Goal: Check status: Check status

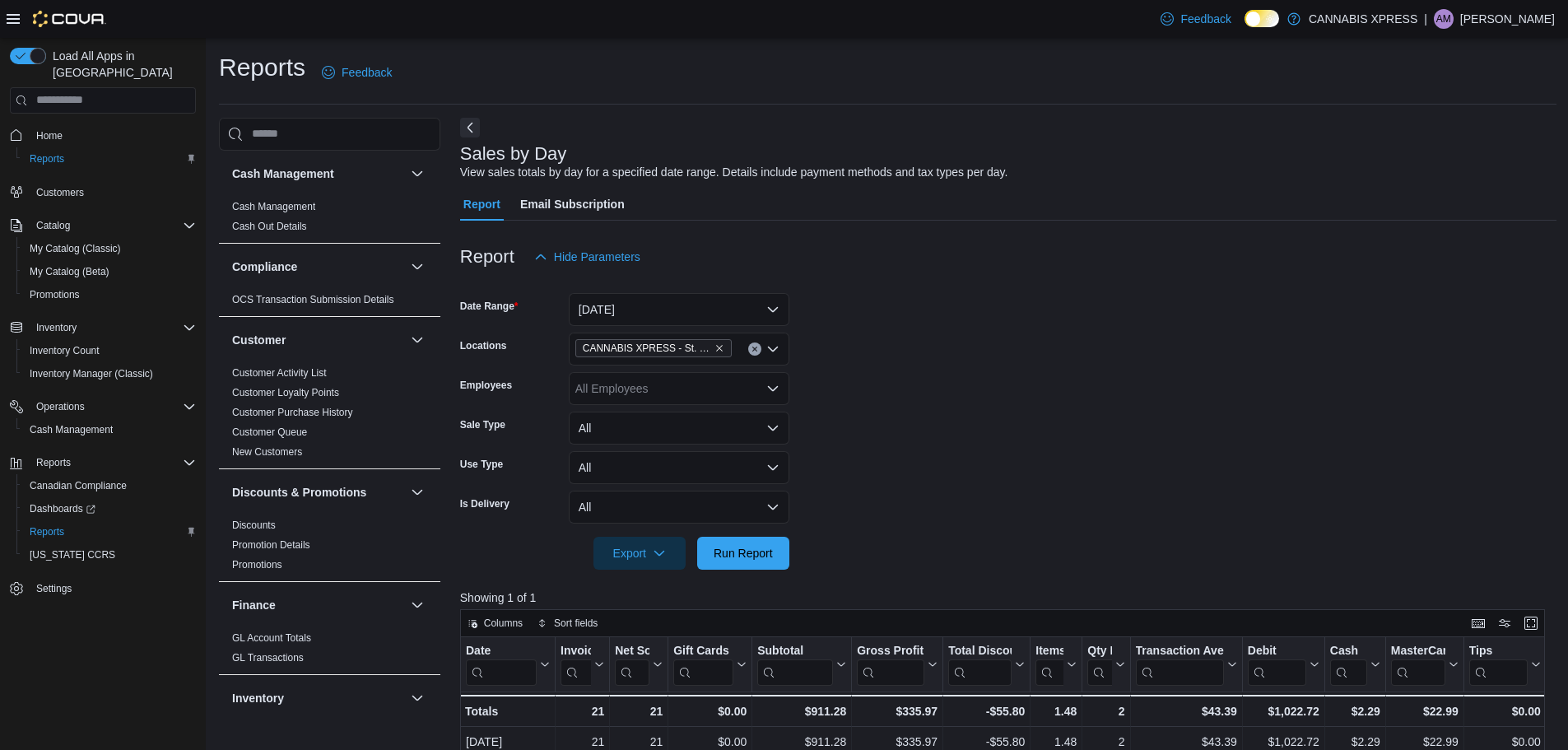
click at [869, 442] on form "Date Range [DATE] Locations CANNABIS XPRESS - [GEOGRAPHIC_DATA][PERSON_NAME] ([…" at bounding box center [1008, 421] width 1096 height 296
click at [771, 562] on span "Run Report" at bounding box center [743, 552] width 72 height 33
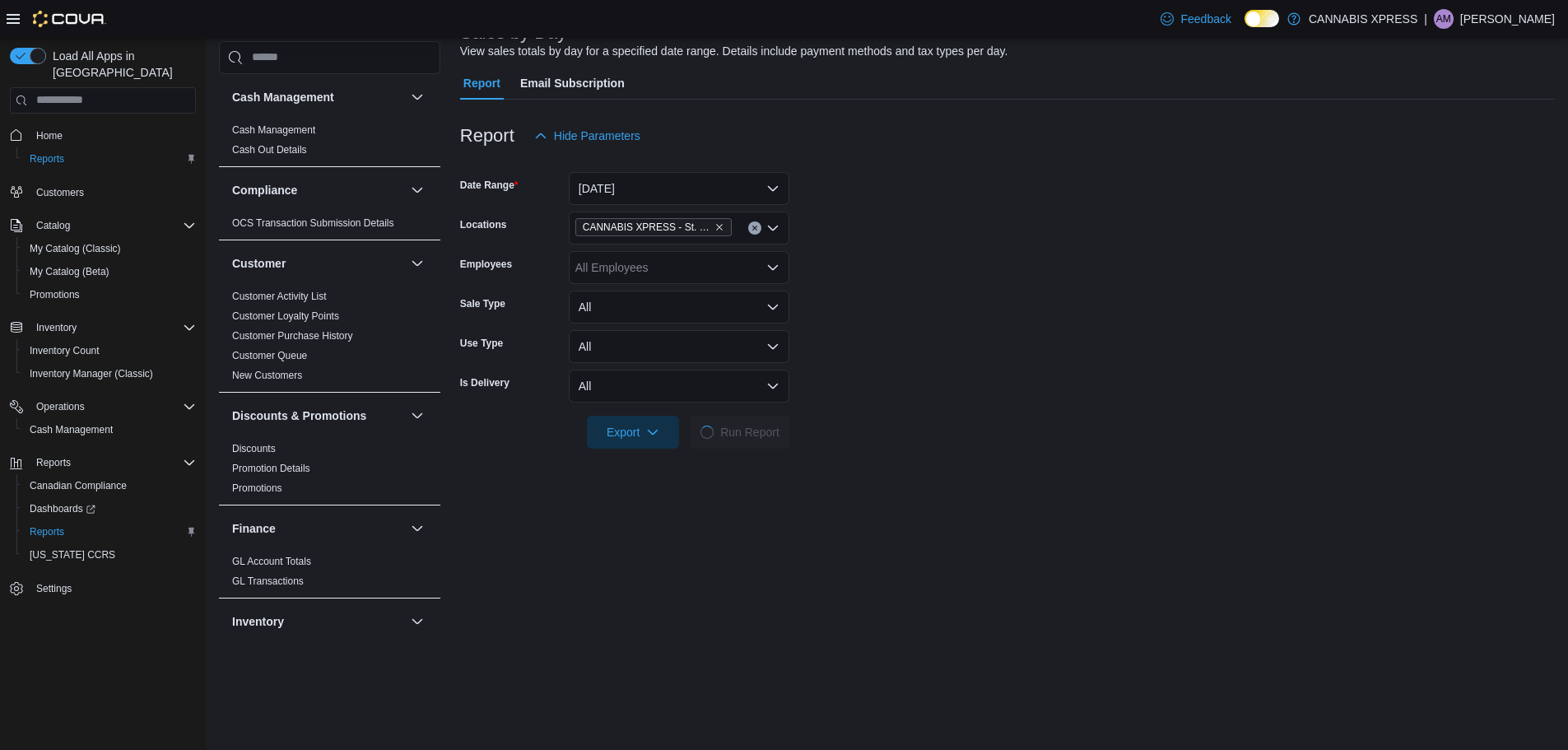
scroll to position [329, 0]
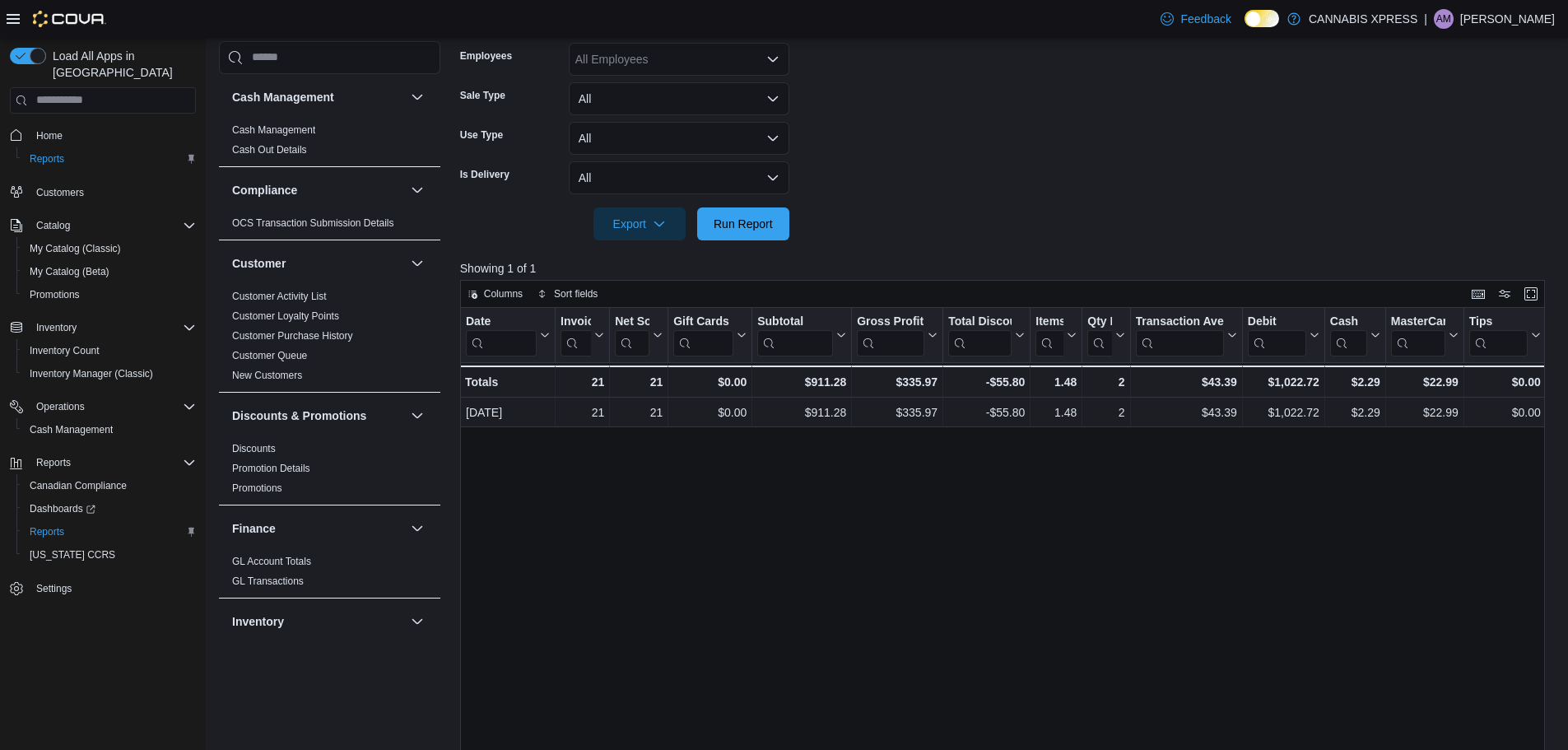
click at [1084, 190] on form "Date Range [DATE] Locations CANNABIS XPRESS - [GEOGRAPHIC_DATA][PERSON_NAME] ([…" at bounding box center [1008, 92] width 1096 height 296
click at [716, 208] on span "Run Report" at bounding box center [743, 223] width 72 height 33
